Goal: Navigation & Orientation: Find specific page/section

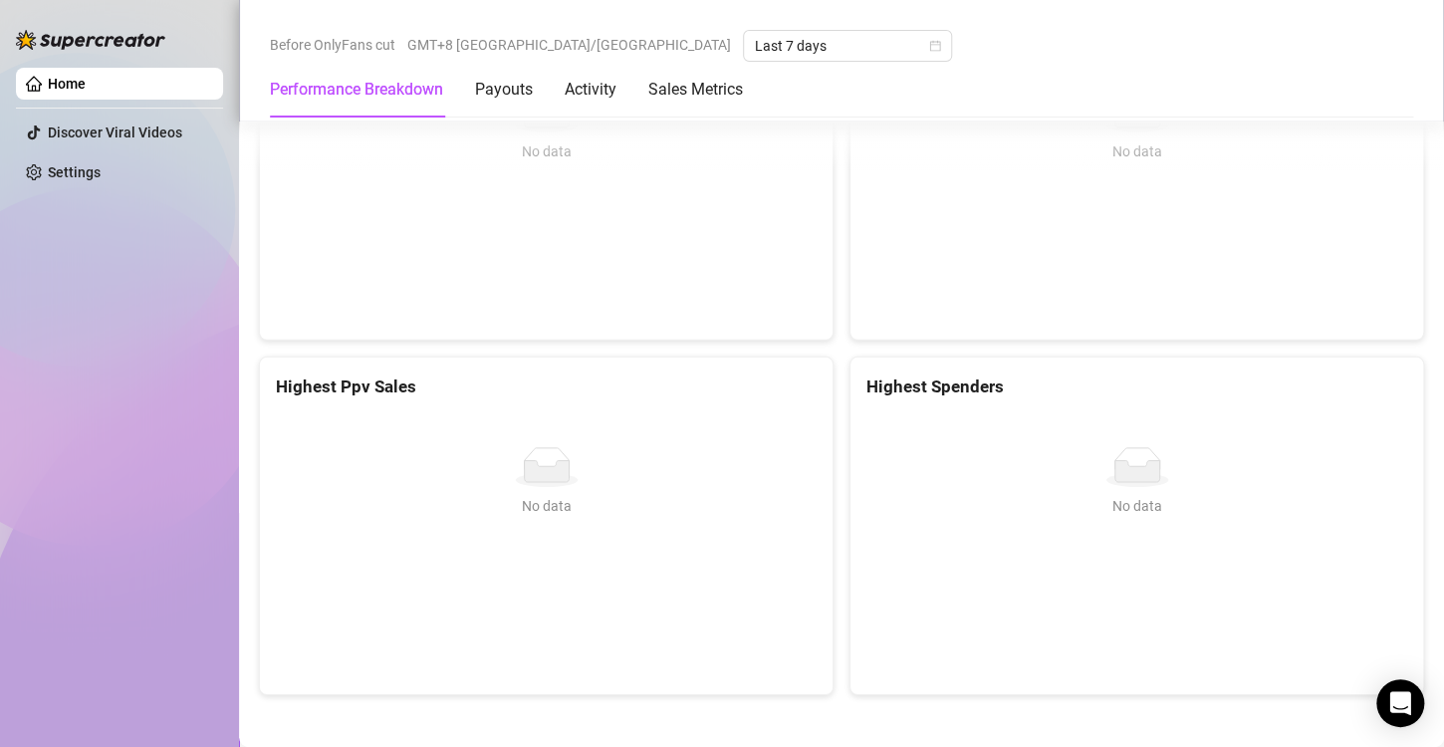
scroll to position [2777, 0]
click at [481, 95] on div "Payouts" at bounding box center [504, 90] width 58 height 24
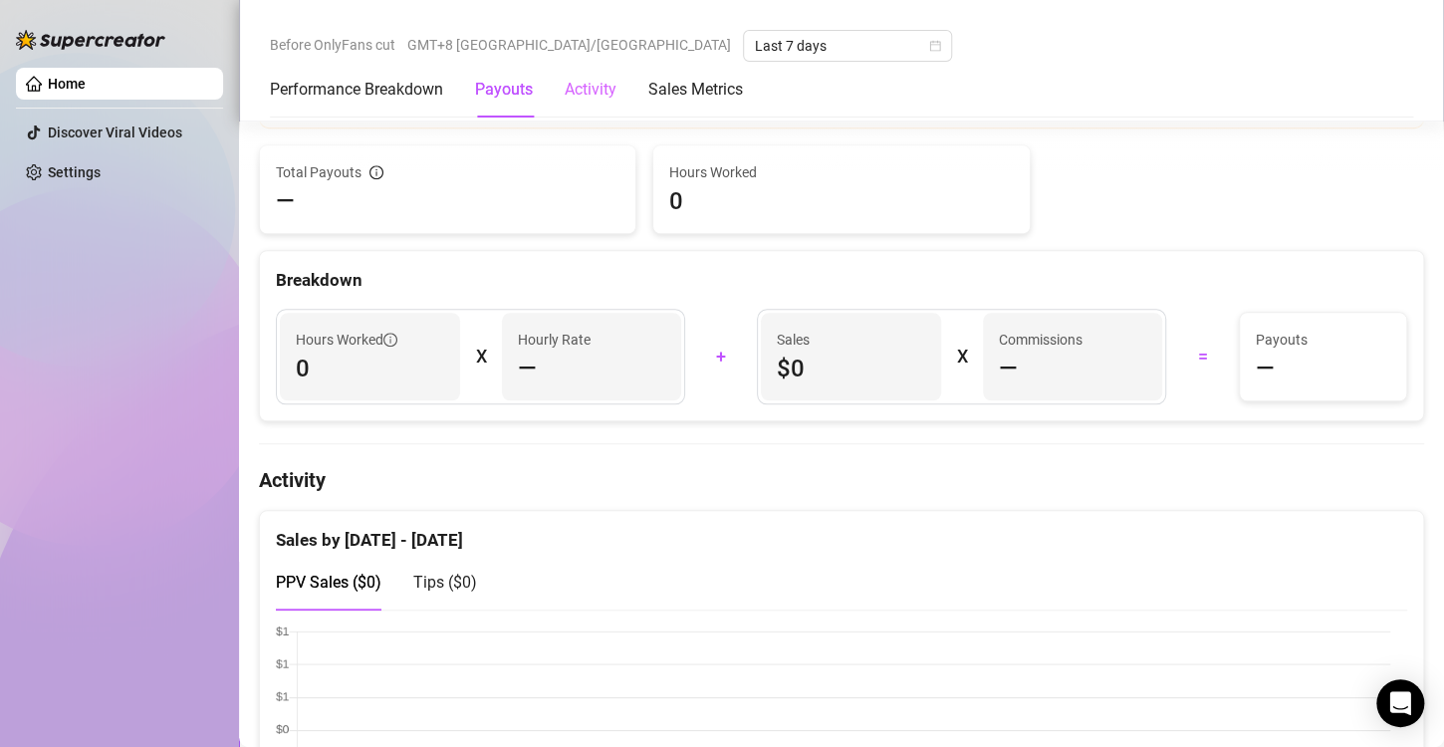
scroll to position [616, 0]
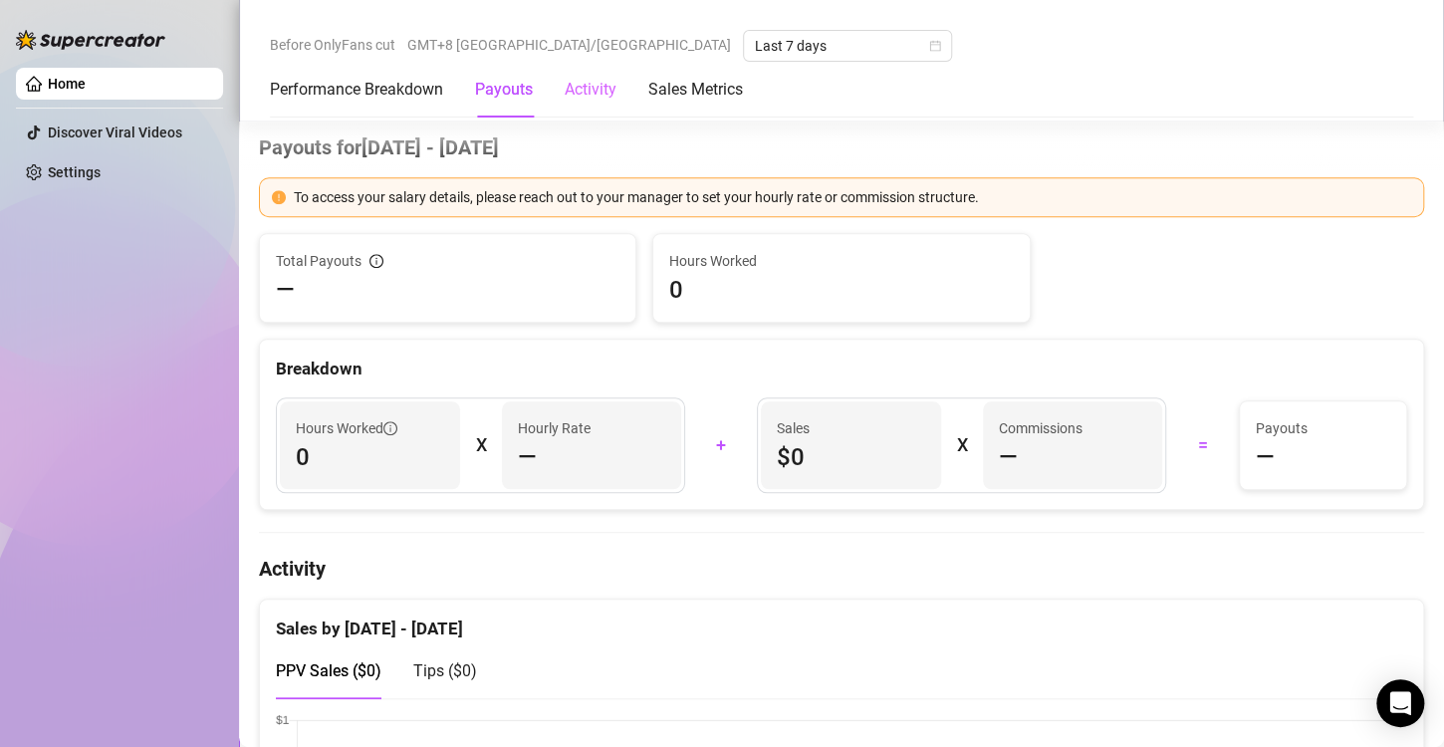
click at [606, 102] on div "Activity" at bounding box center [591, 90] width 52 height 56
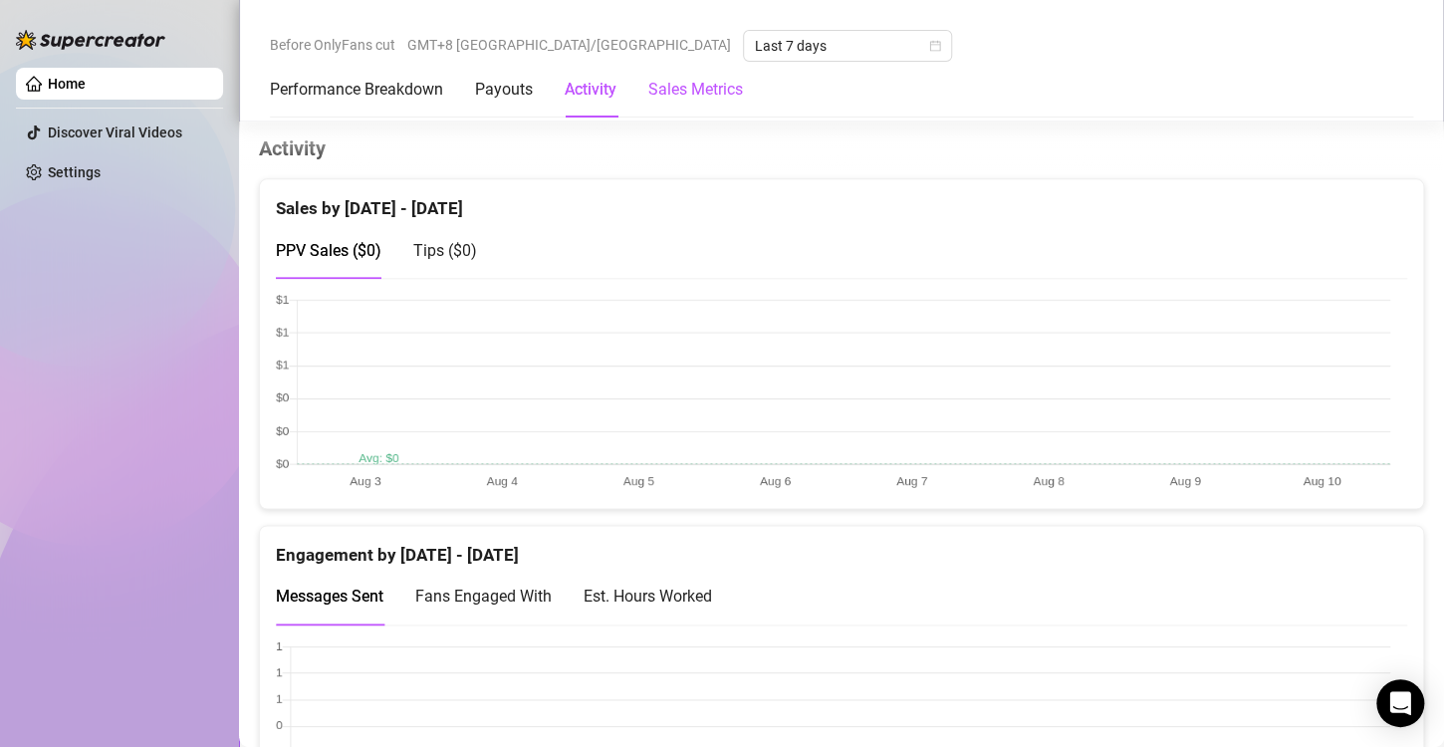
click at [727, 92] on Metrics "Sales Metrics" at bounding box center [695, 90] width 95 height 24
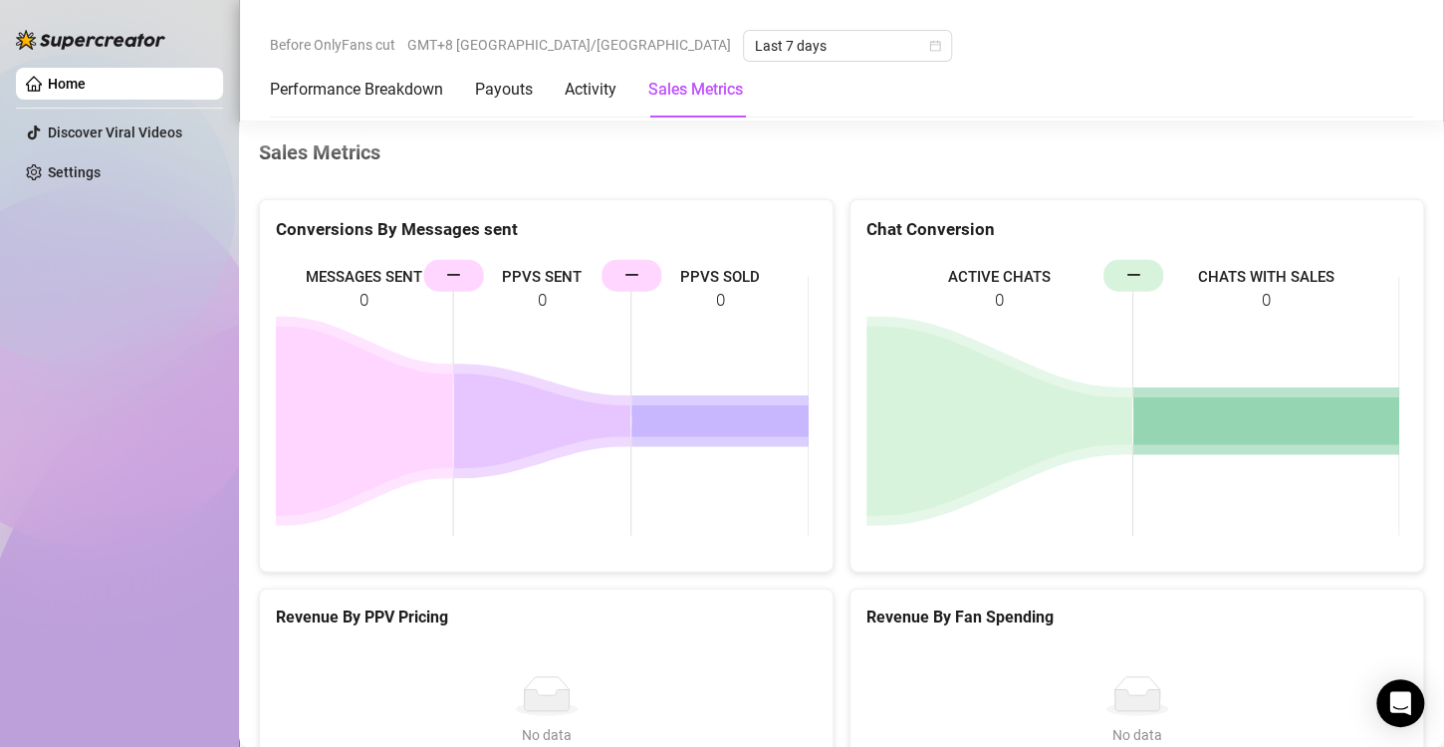
drag, startPoint x: 304, startPoint y: 105, endPoint x: 291, endPoint y: 128, distance: 27.2
click at [303, 105] on div "Performance Breakdown" at bounding box center [356, 90] width 173 height 56
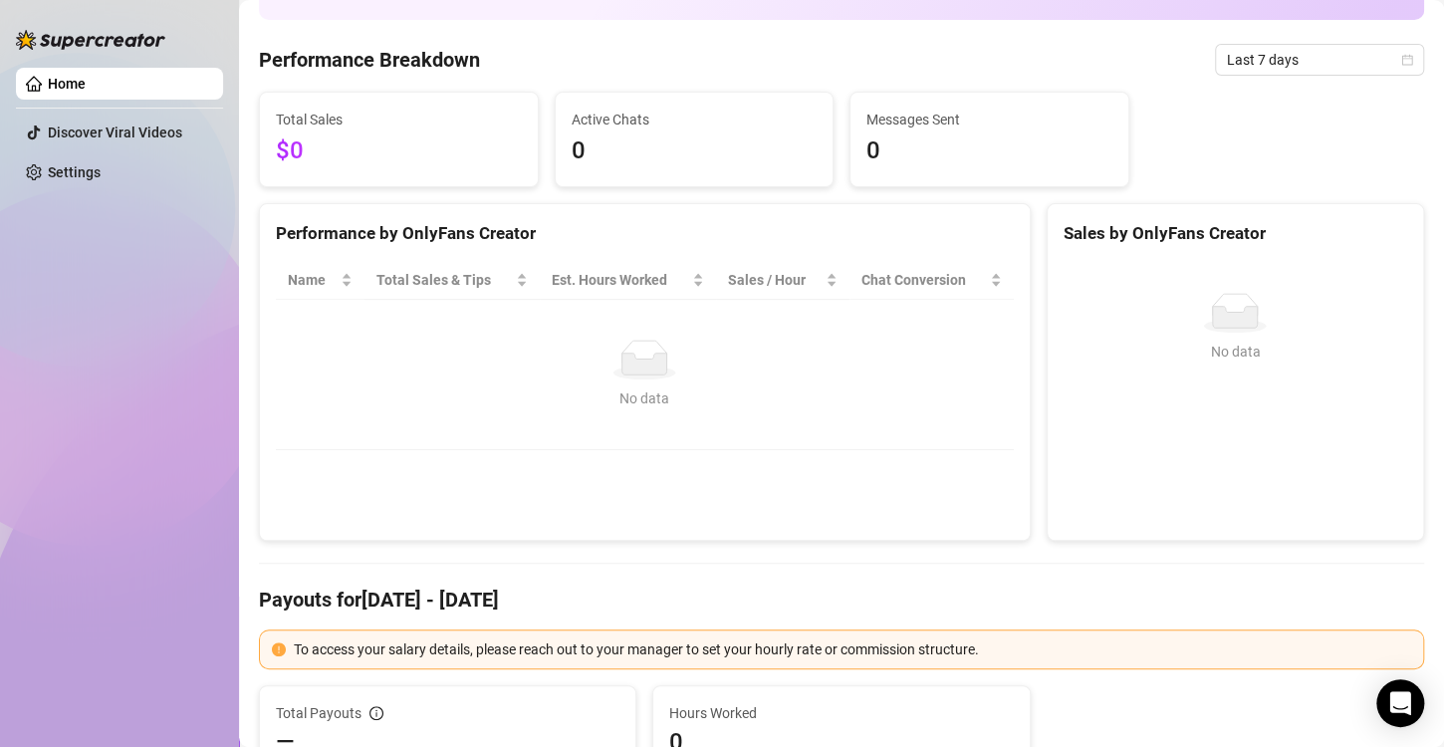
scroll to position [77, 0]
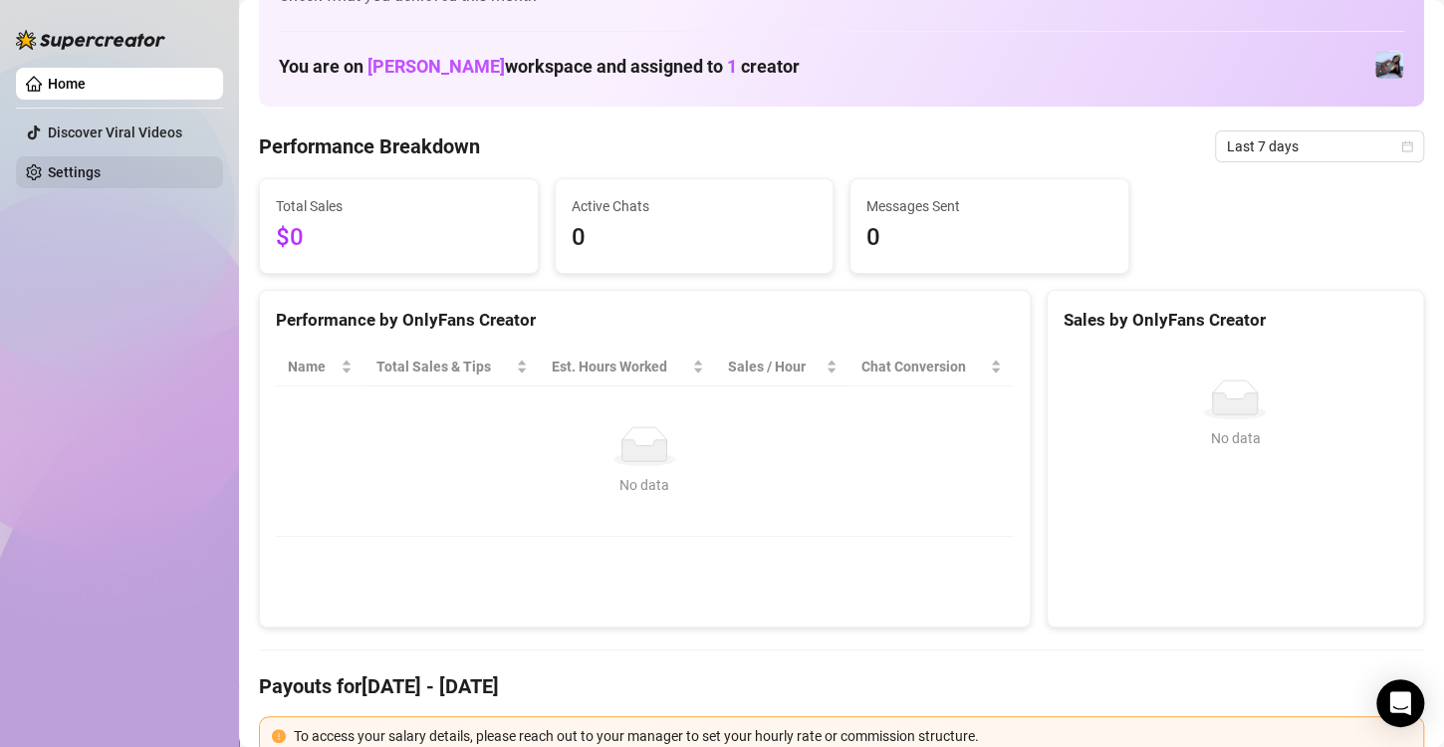
click at [101, 180] on link "Settings" at bounding box center [74, 172] width 53 height 16
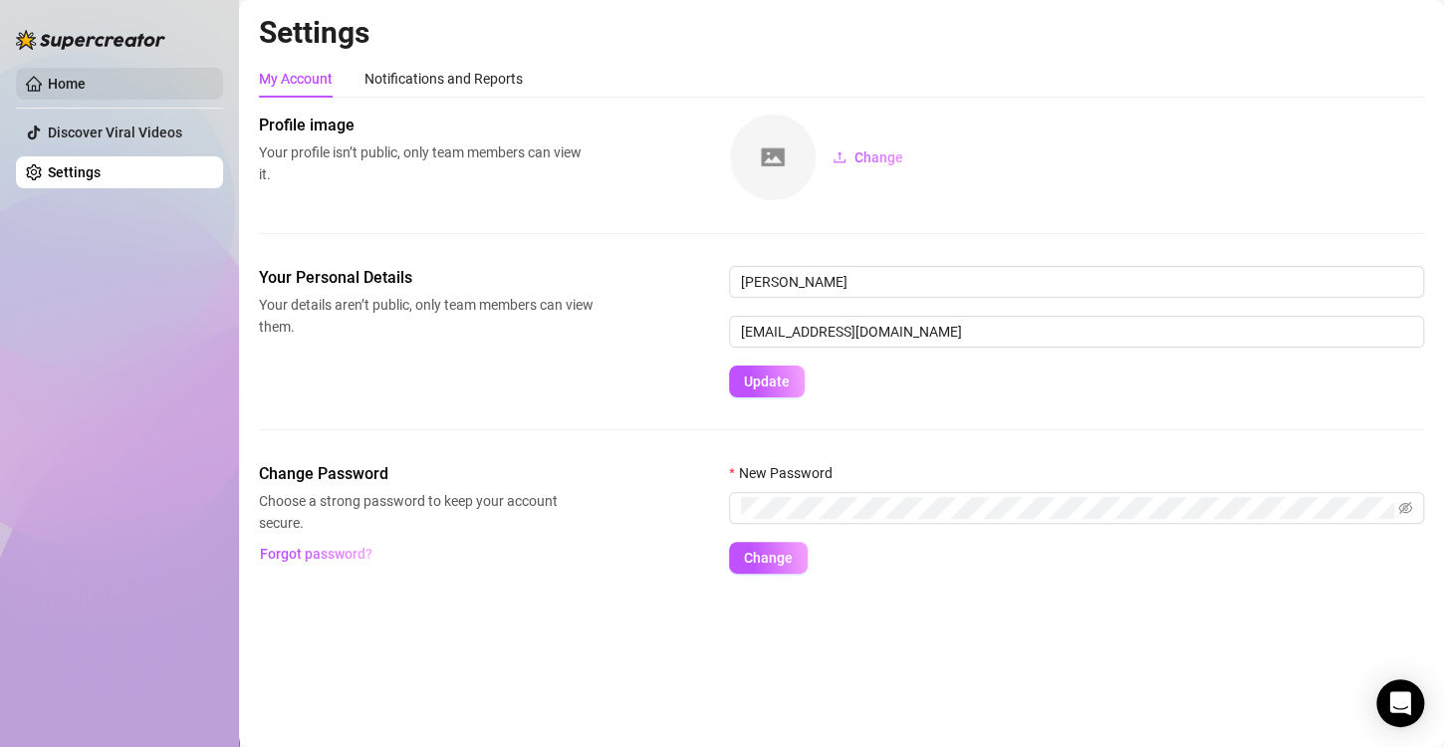
click at [86, 84] on link "Home" at bounding box center [67, 84] width 38 height 16
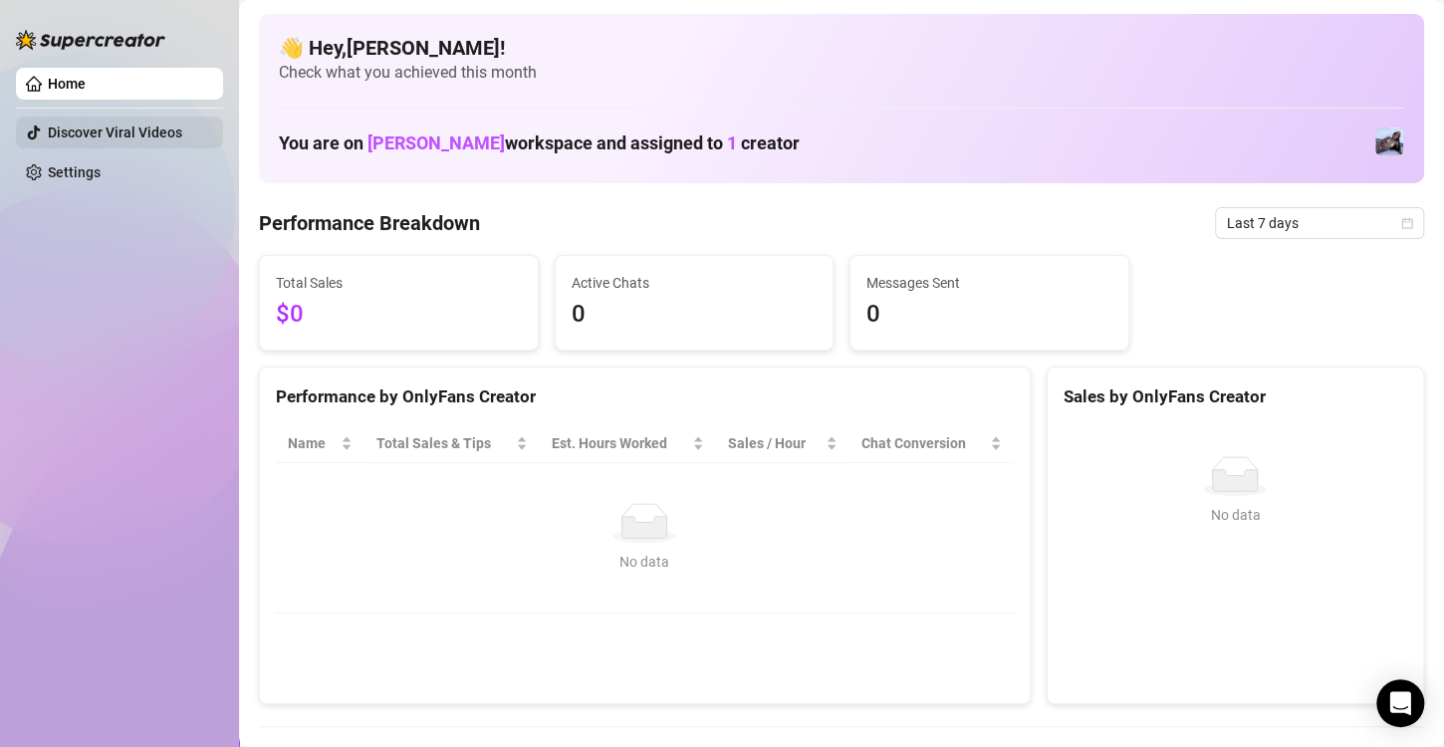
click at [151, 128] on link "Discover Viral Videos" at bounding box center [115, 133] width 134 height 16
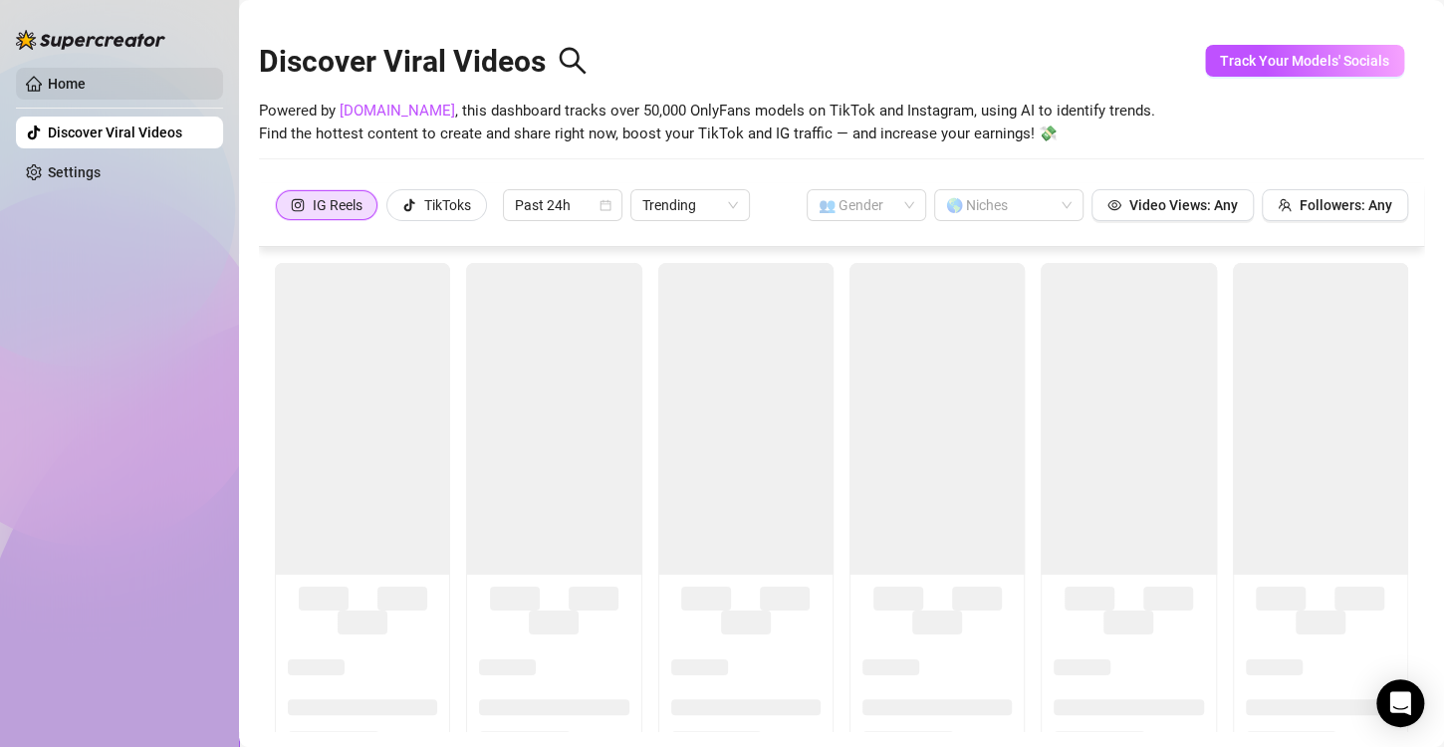
click at [86, 84] on link "Home" at bounding box center [67, 84] width 38 height 16
click at [86, 83] on link "Home" at bounding box center [67, 84] width 38 height 16
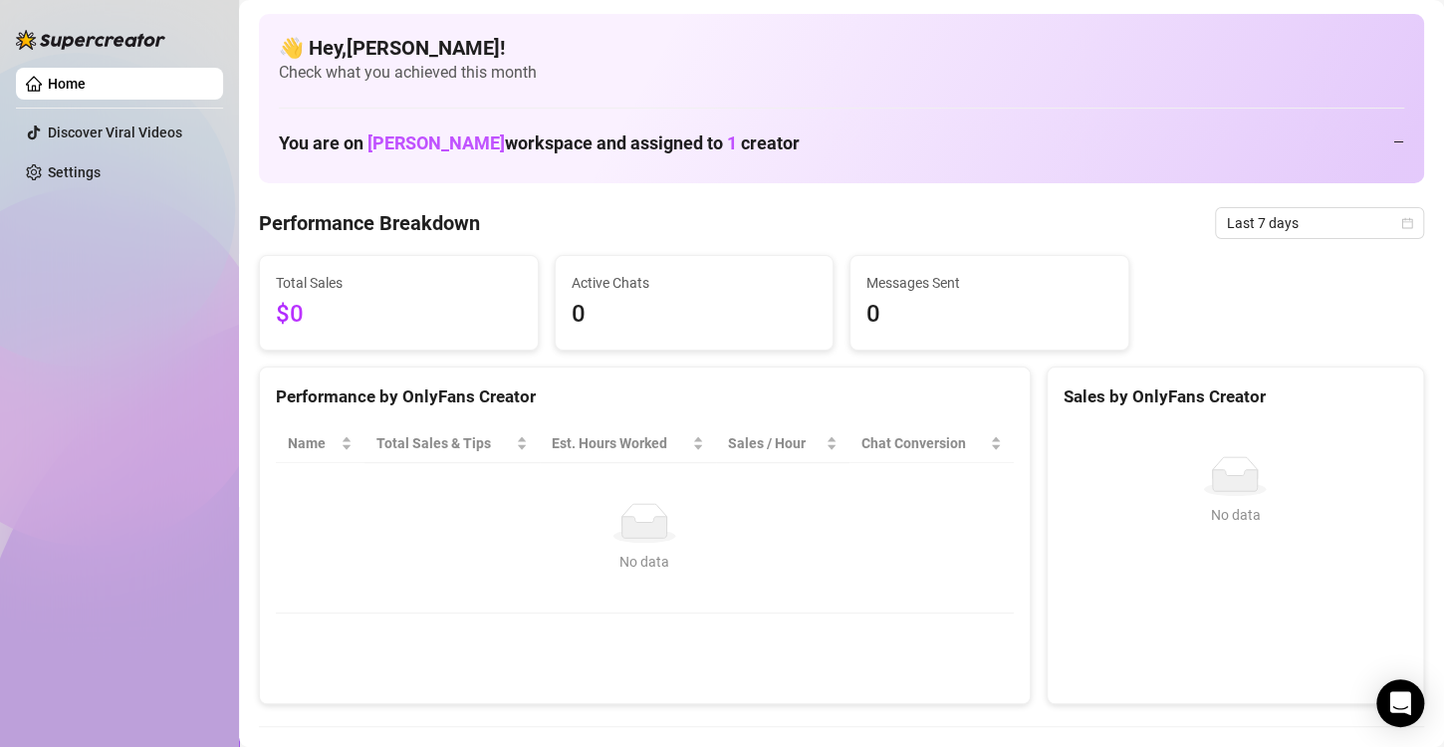
click at [86, 82] on link "Home" at bounding box center [67, 84] width 38 height 16
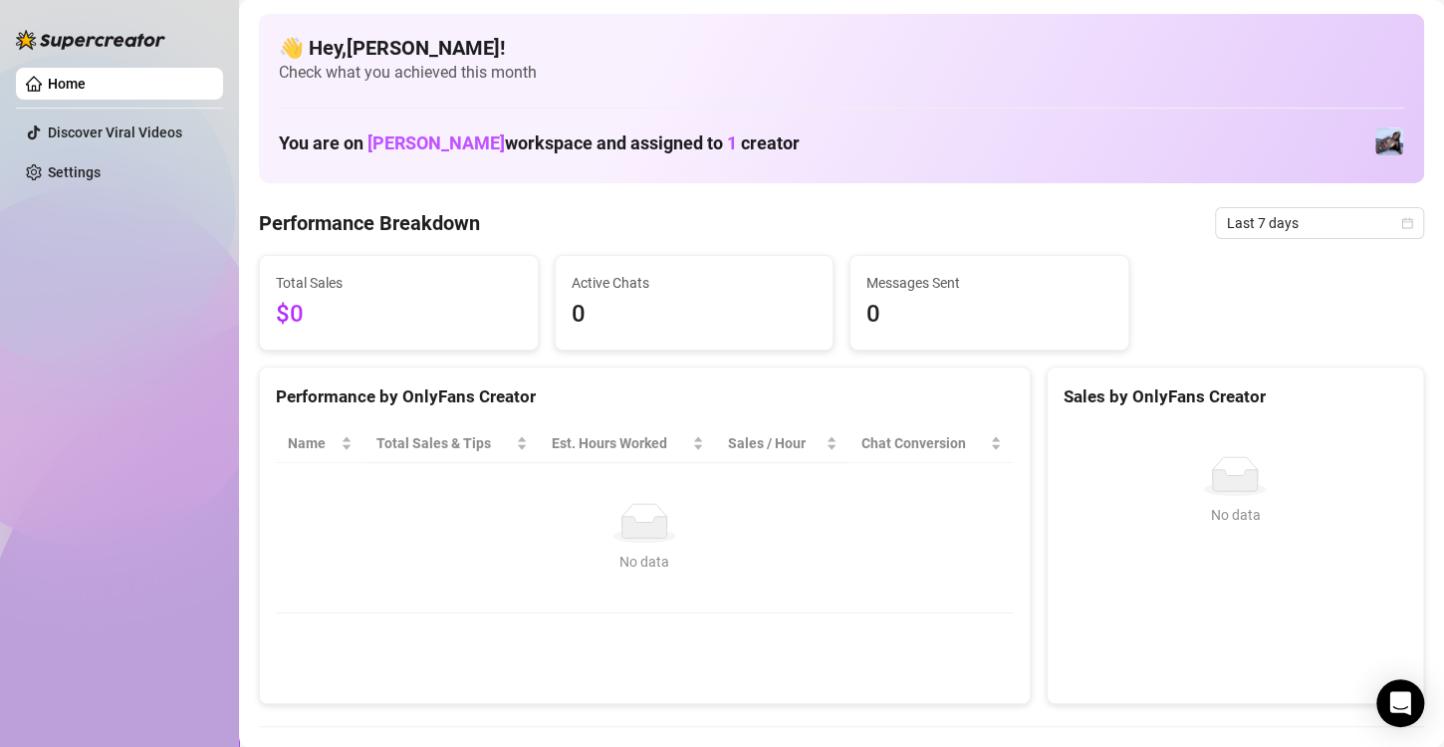
click at [86, 82] on link "Home" at bounding box center [67, 84] width 38 height 16
click at [676, 272] on span "Active Chats" at bounding box center [695, 283] width 246 height 22
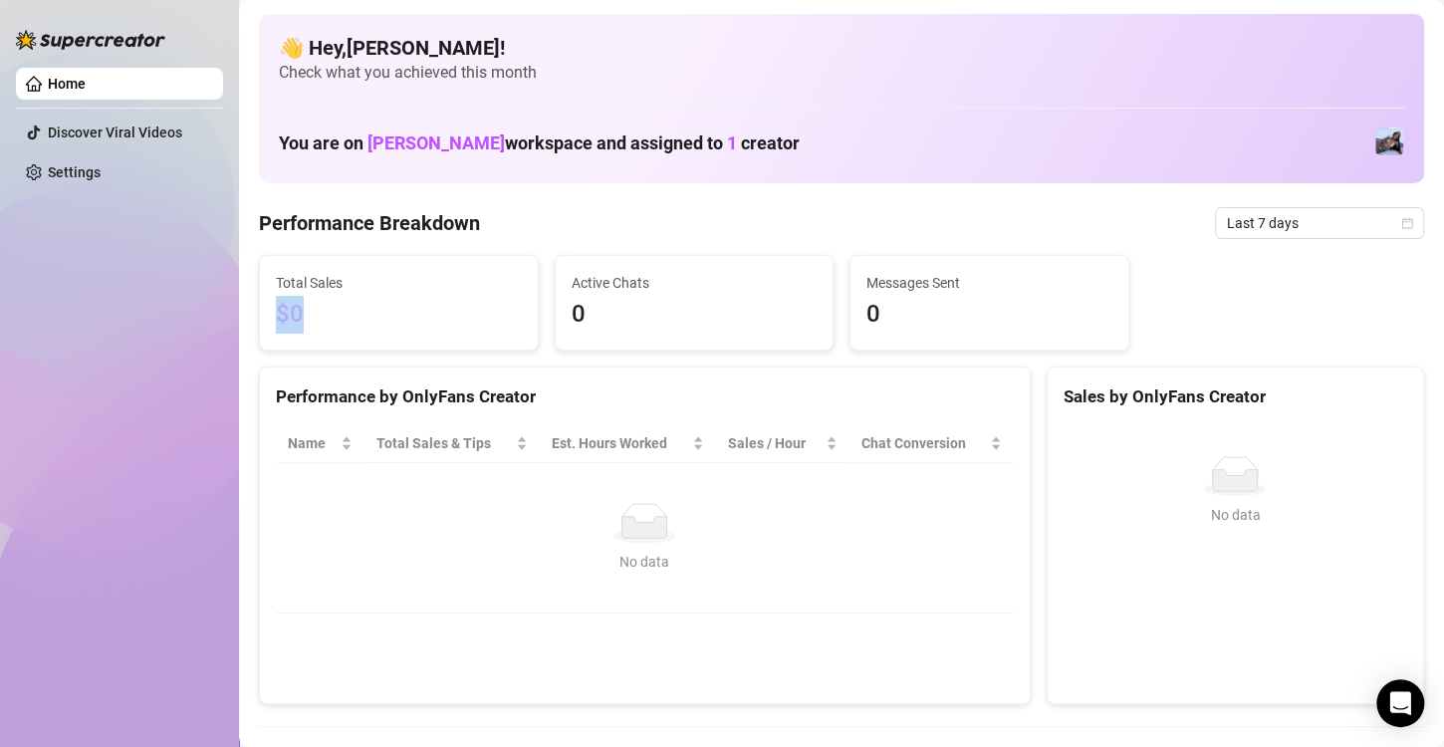
drag, startPoint x: 278, startPoint y: 306, endPoint x: 342, endPoint y: 304, distance: 63.8
click at [331, 304] on span "$0" at bounding box center [399, 315] width 246 height 38
click at [101, 164] on link "Settings" at bounding box center [74, 172] width 53 height 16
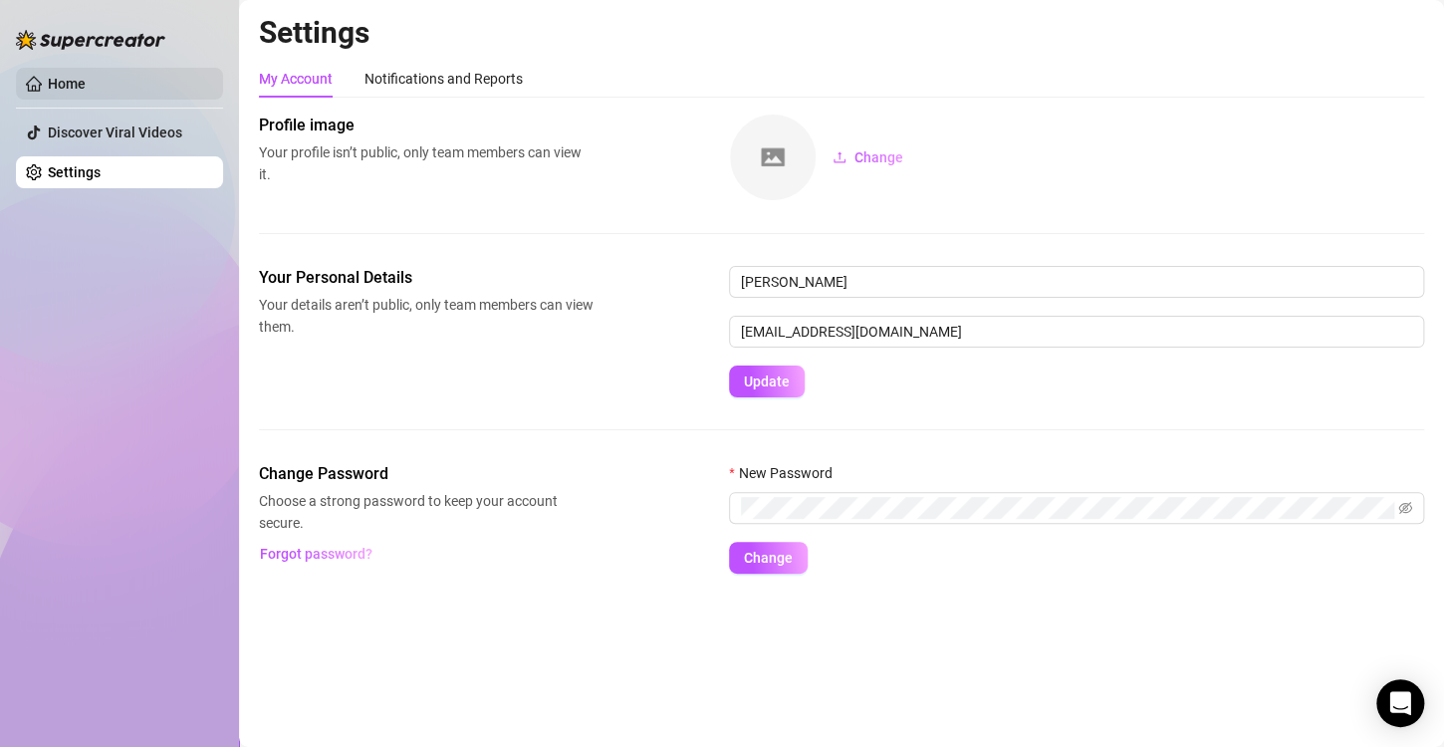
click at [86, 84] on link "Home" at bounding box center [67, 84] width 38 height 16
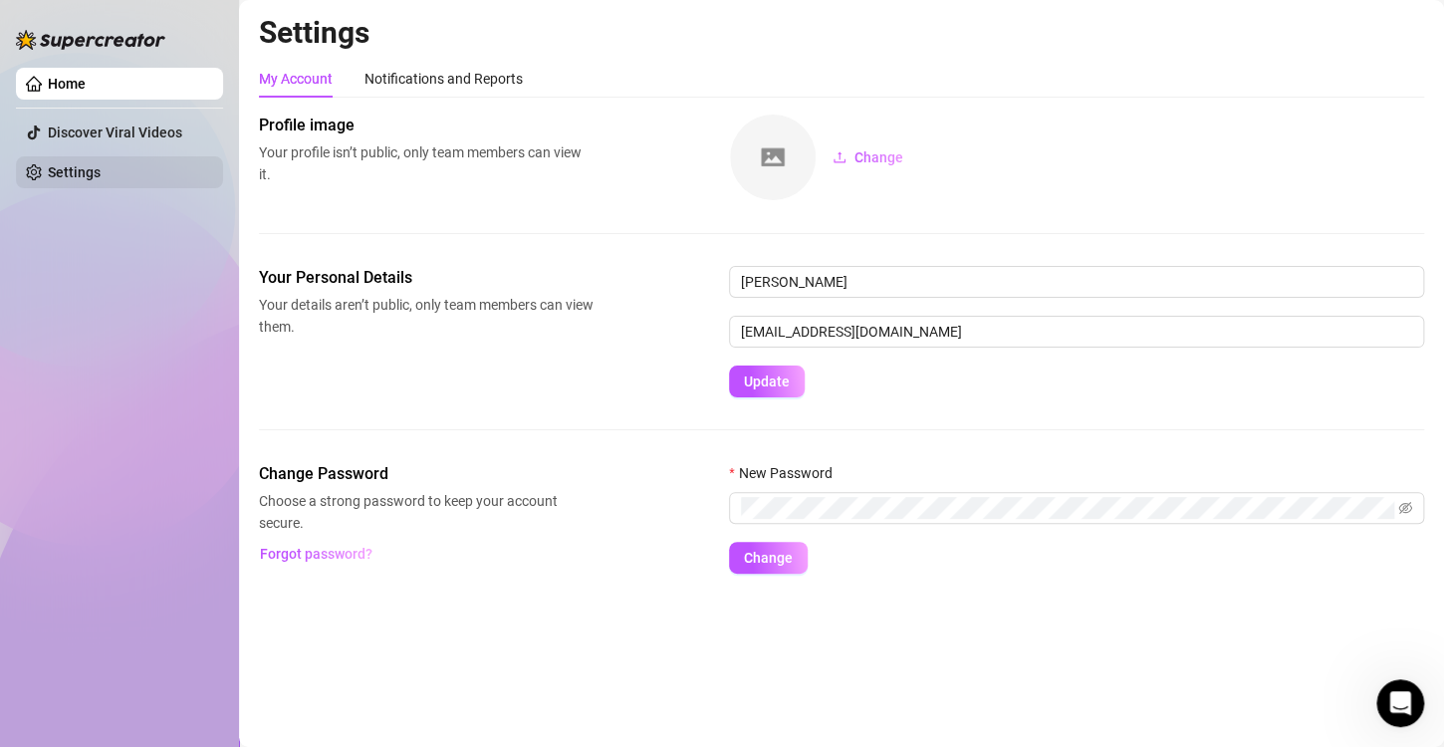
click at [101, 176] on link "Settings" at bounding box center [74, 172] width 53 height 16
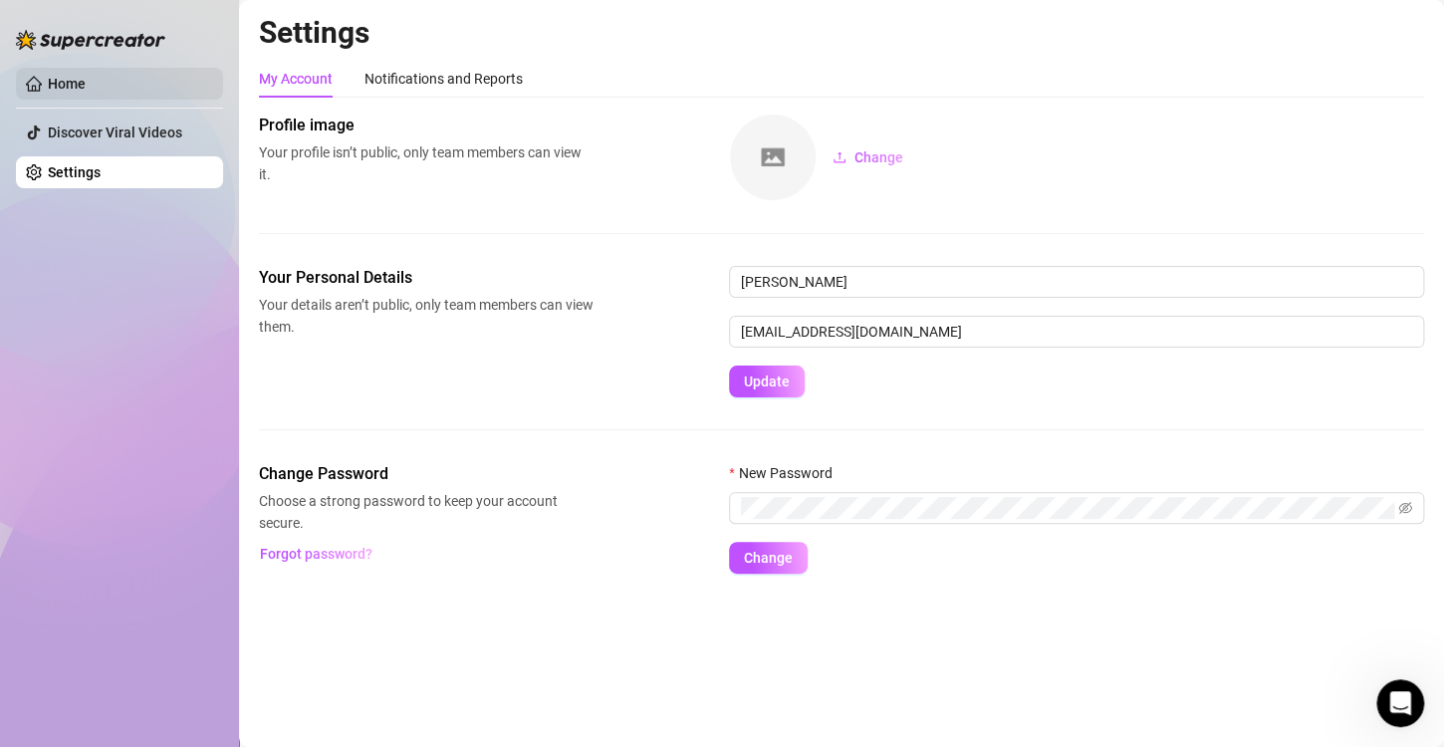
click at [86, 76] on link "Home" at bounding box center [67, 84] width 38 height 16
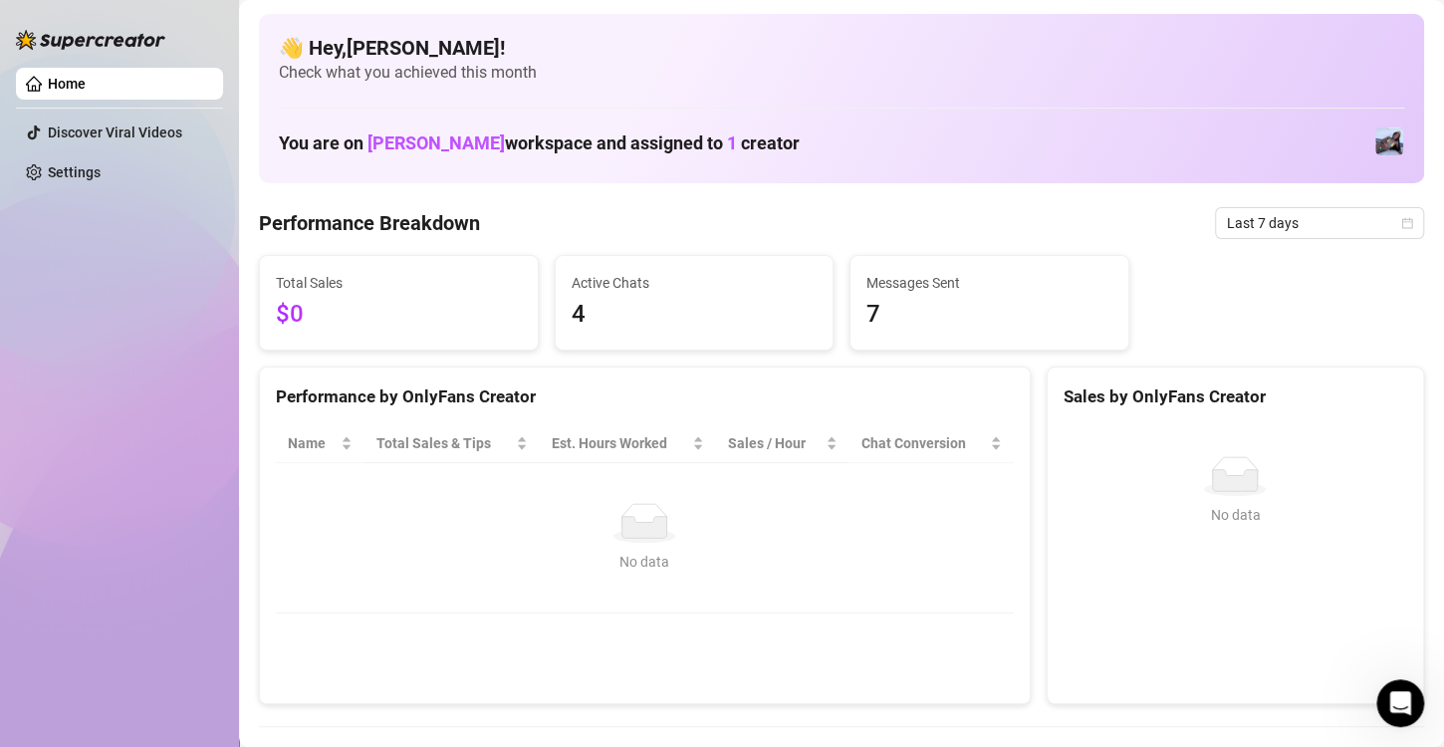
click at [86, 83] on link "Home" at bounding box center [67, 84] width 38 height 16
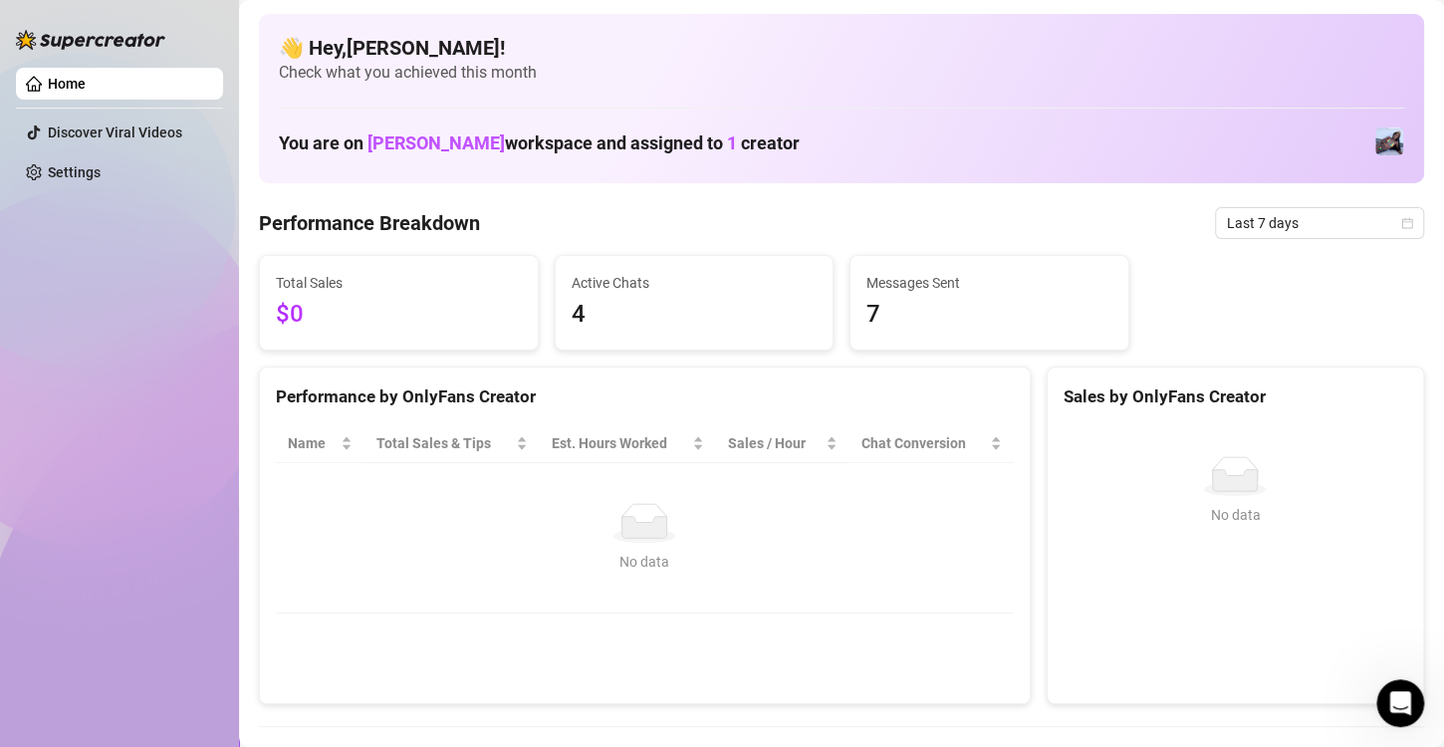
click at [86, 84] on link "Home" at bounding box center [67, 84] width 38 height 16
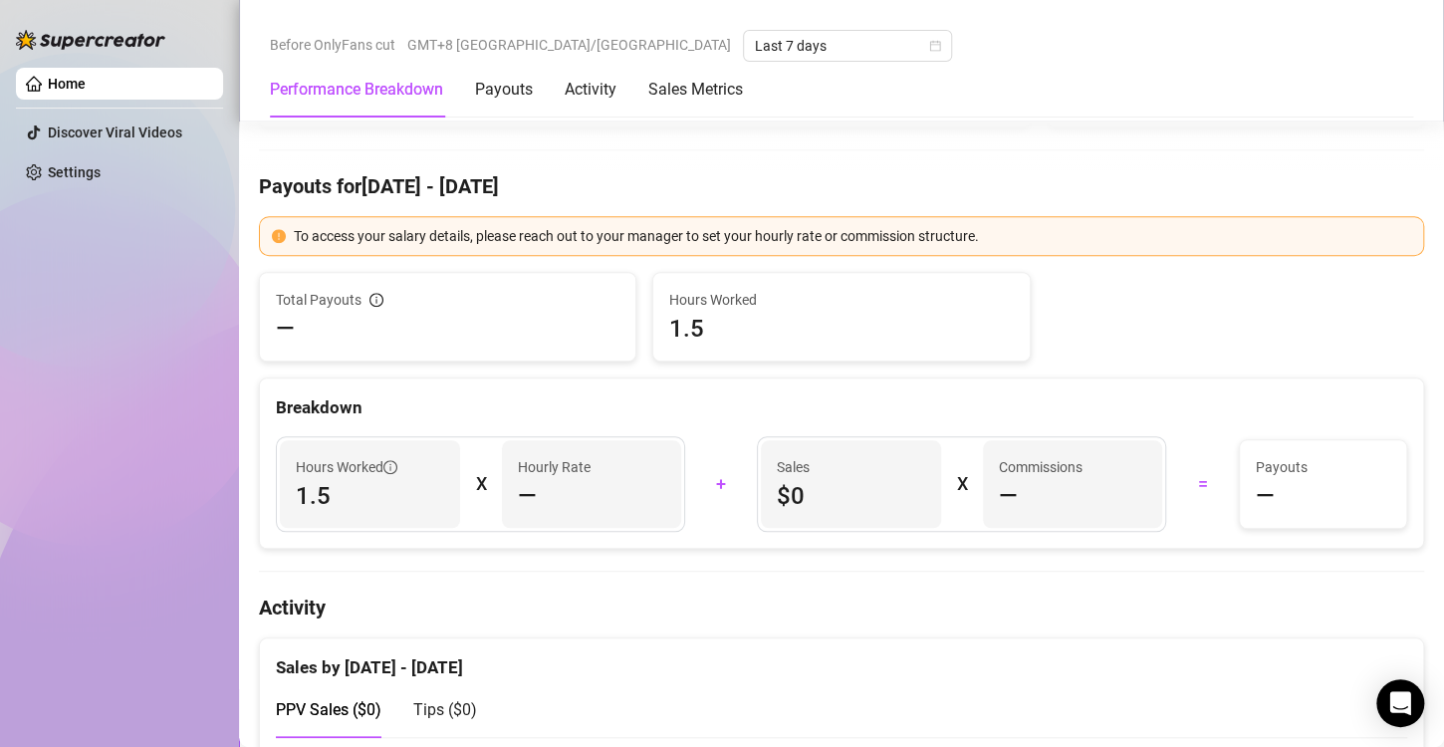
scroll to position [398, 0]
